Goal: Task Accomplishment & Management: Manage account settings

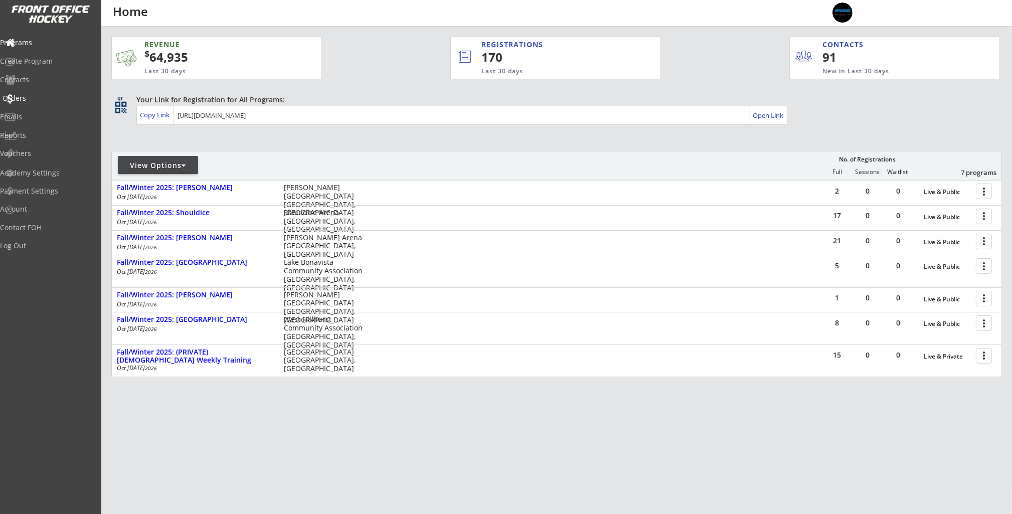
click at [43, 100] on div "Orders" at bounding box center [48, 98] width 90 height 7
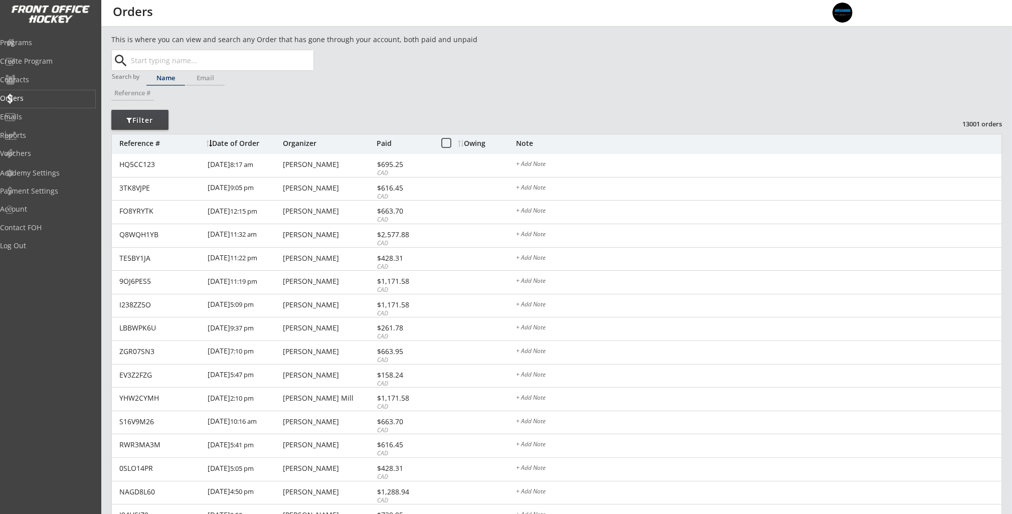
click at [177, 56] on input "text" at bounding box center [221, 60] width 185 height 20
paste input "[EMAIL_ADDRESS][DOMAIN_NAME]"
type input "[EMAIL_ADDRESS][DOMAIN_NAME]"
click at [302, 63] on button "Search" at bounding box center [295, 60] width 35 height 20
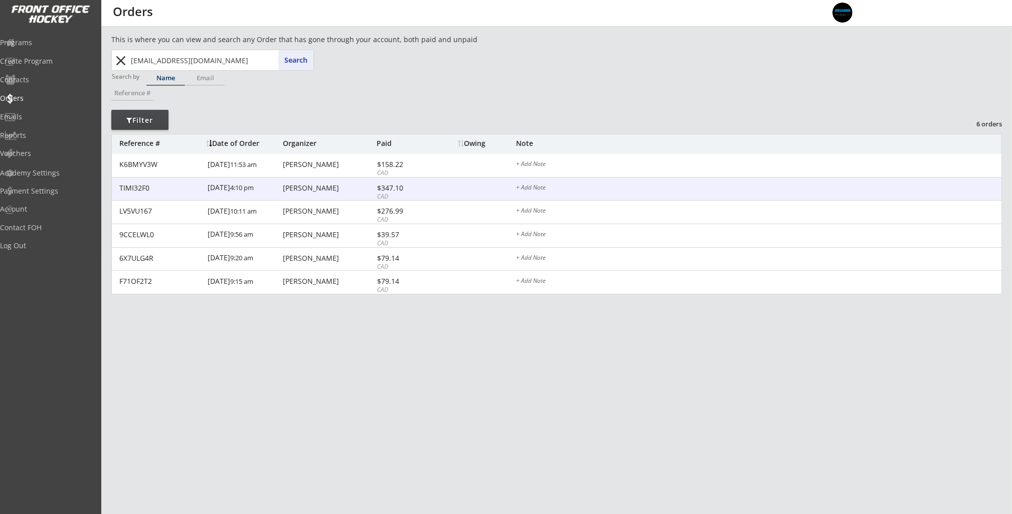
click at [314, 191] on div "[PERSON_NAME]" at bounding box center [328, 188] width 91 height 7
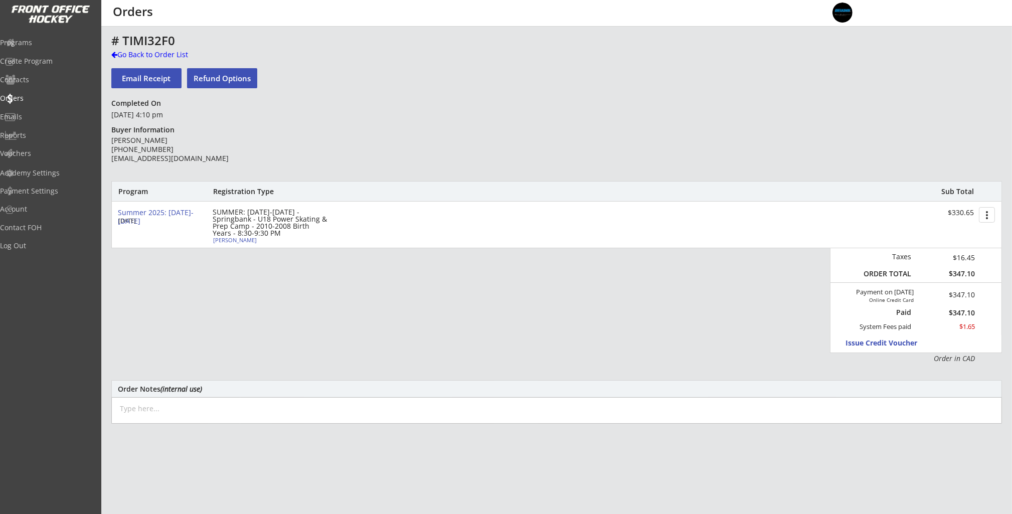
click at [215, 75] on button "Refund Options" at bounding box center [222, 78] width 70 height 20
select select ""No""
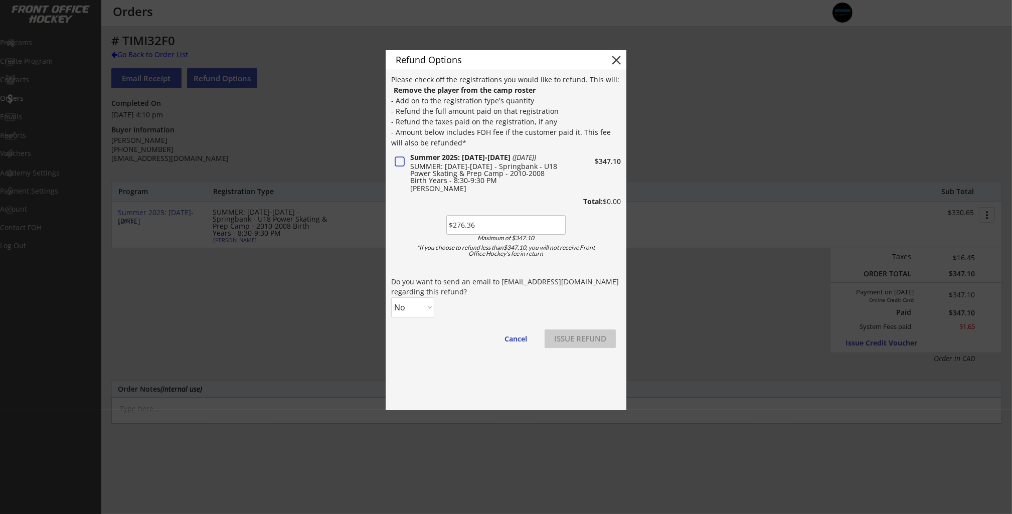
type input "$276.36"
click at [424, 309] on select "No Yes" at bounding box center [412, 308] width 43 height 20
select select ""Yes""
click at [391, 298] on select "No Yes" at bounding box center [412, 308] width 43 height 20
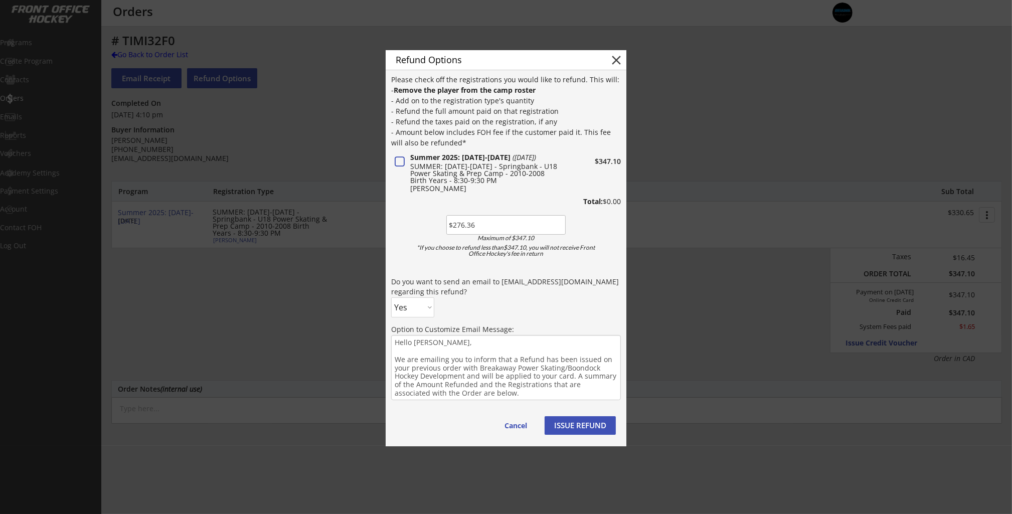
click at [582, 435] on button "ISSUE REFUND" at bounding box center [580, 425] width 71 height 19
